Goal: Contribute content: Contribute content

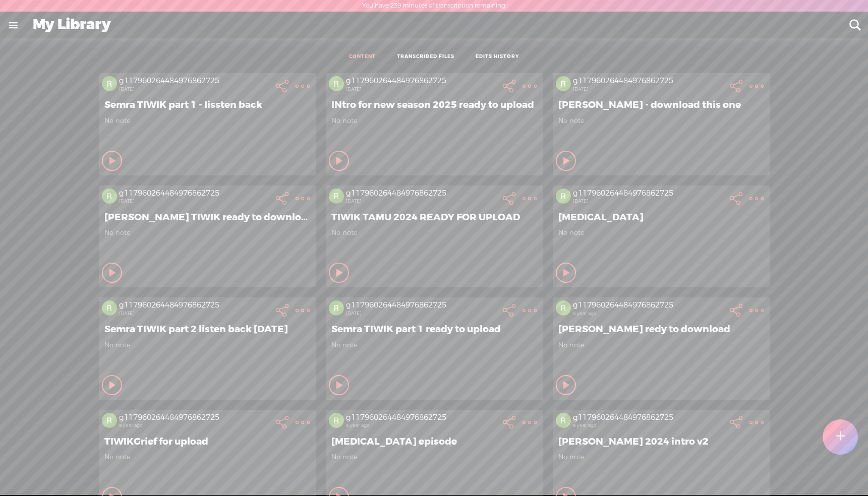
click at [193, 109] on span "Semra TIWIK part 1 - lissten back" at bounding box center [207, 105] width 206 height 12
click at [300, 83] on t at bounding box center [302, 86] width 14 height 14
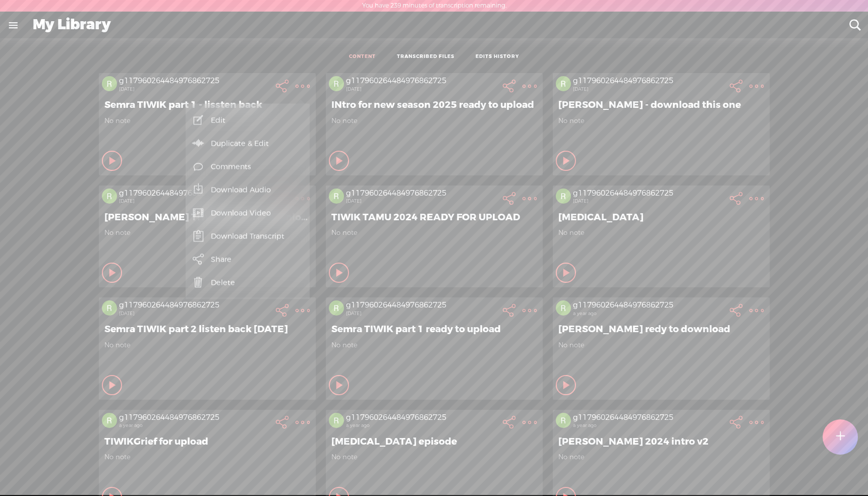
click at [213, 119] on link "Edit" at bounding box center [248, 120] width 114 height 23
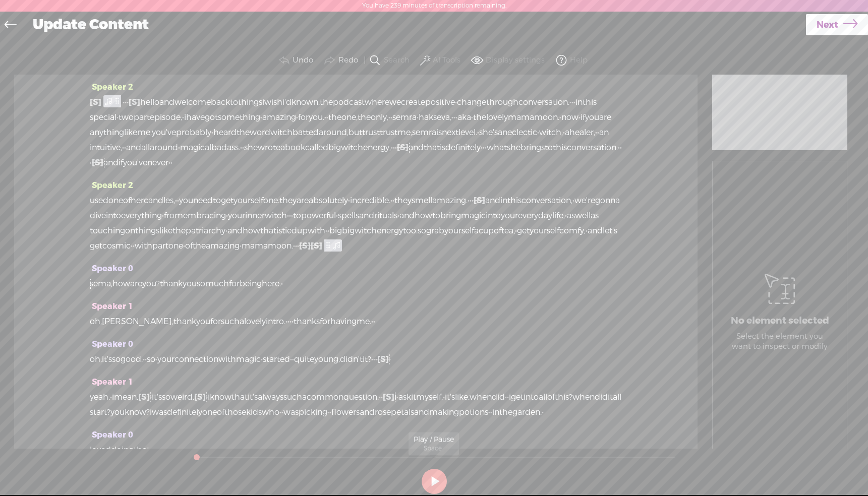
click at [436, 481] on button at bounding box center [433, 481] width 25 height 25
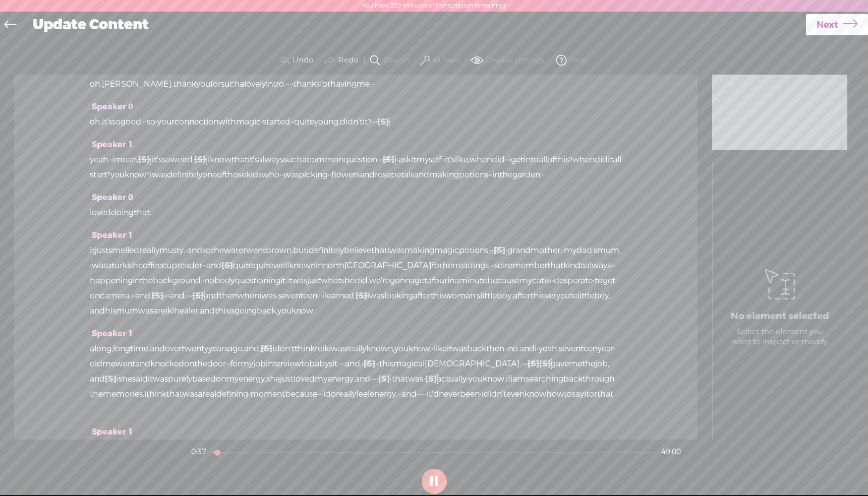
scroll to position [246, 0]
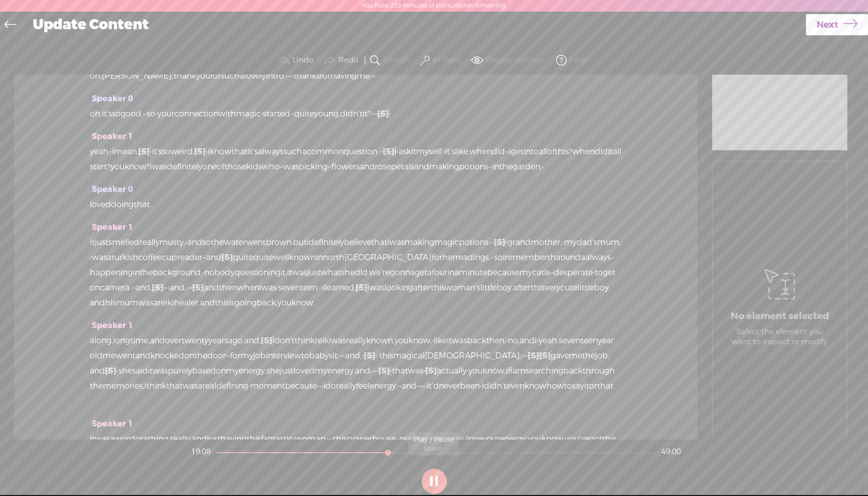
click at [437, 482] on button at bounding box center [433, 481] width 25 height 25
click at [443, 483] on button at bounding box center [433, 481] width 25 height 25
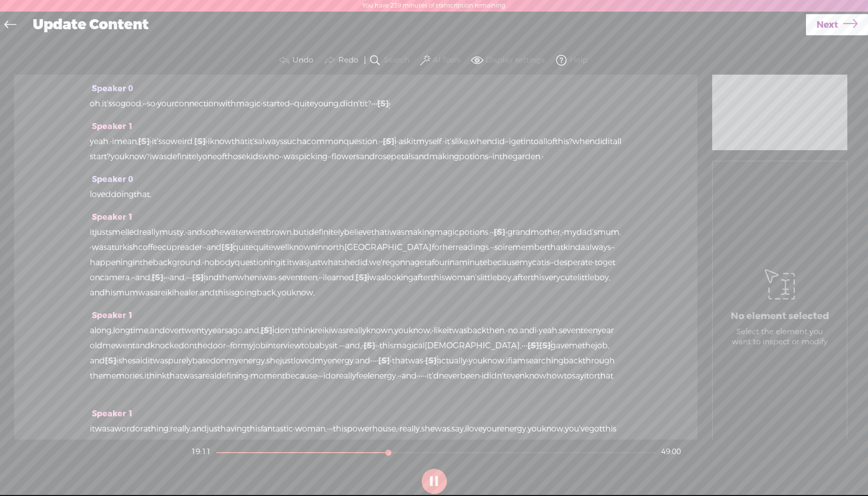
scroll to position [260, 0]
click at [429, 487] on button at bounding box center [433, 481] width 25 height 25
